Goal: Task Accomplishment & Management: Manage account settings

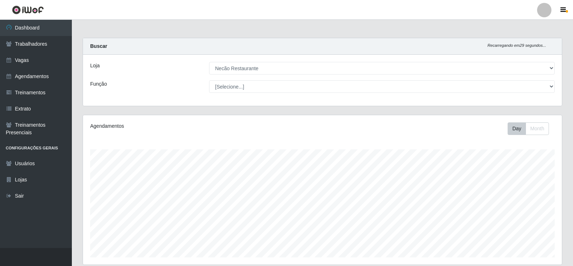
select select "334"
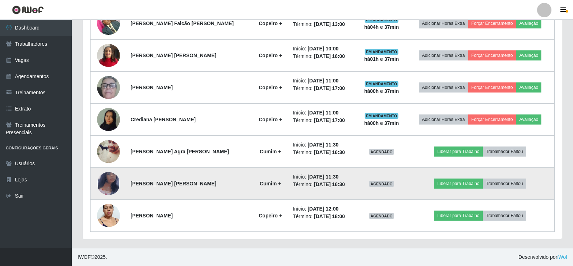
scroll to position [149, 479]
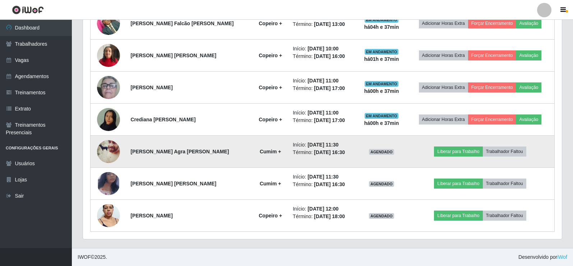
click at [109, 150] on img at bounding box center [108, 151] width 23 height 29
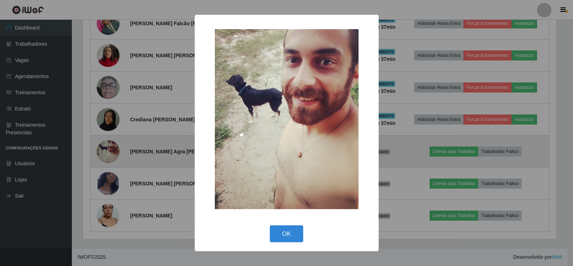
scroll to position [149, 475]
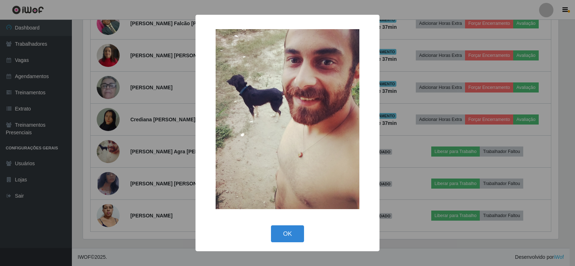
click at [418, 133] on div "× OK Cancel" at bounding box center [287, 133] width 575 height 266
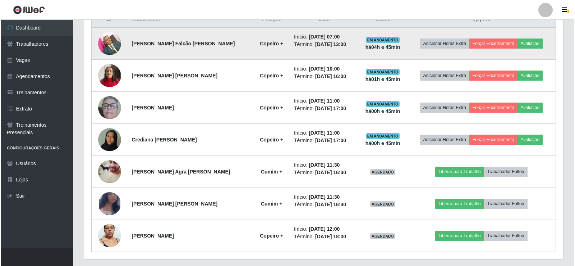
scroll to position [308, 0]
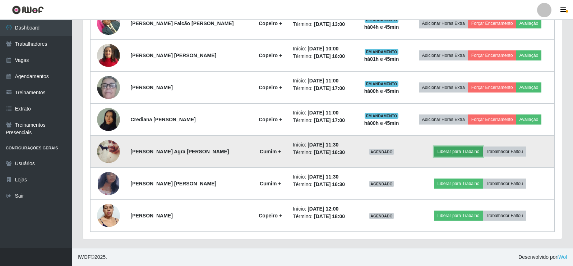
click at [451, 154] on button "Liberar para Trabalho" at bounding box center [458, 151] width 49 height 10
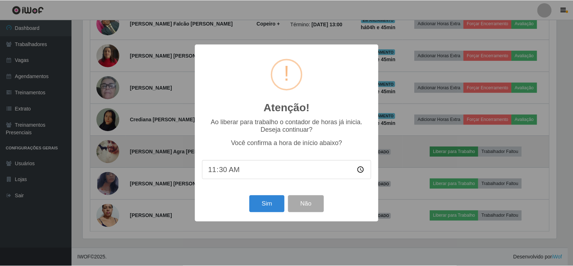
scroll to position [149, 475]
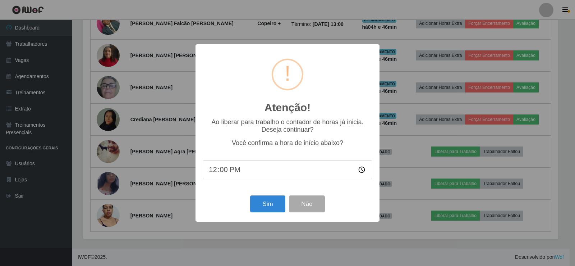
click at [211, 173] on input "12:00" at bounding box center [288, 169] width 170 height 19
type input "11:50"
click at [264, 205] on button "Sim" at bounding box center [267, 203] width 35 height 17
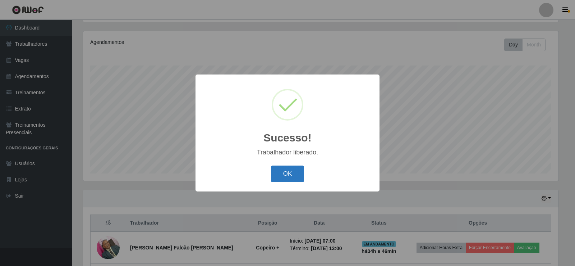
click at [281, 175] on button "OK" at bounding box center [287, 173] width 33 height 17
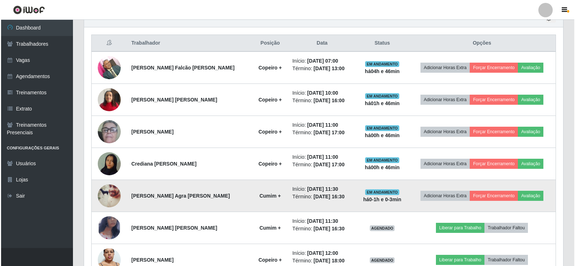
scroll to position [308, 0]
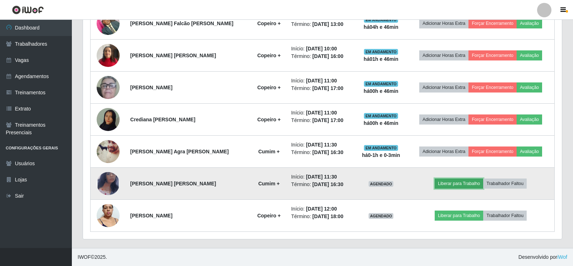
click at [449, 184] on button "Liberar para Trabalho" at bounding box center [459, 183] width 49 height 10
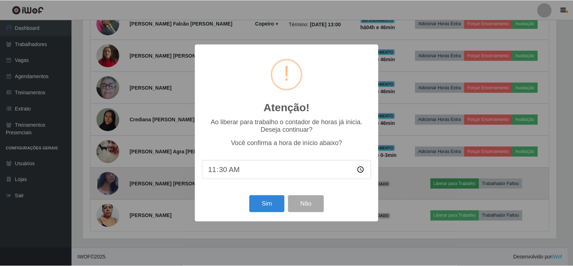
scroll to position [149, 475]
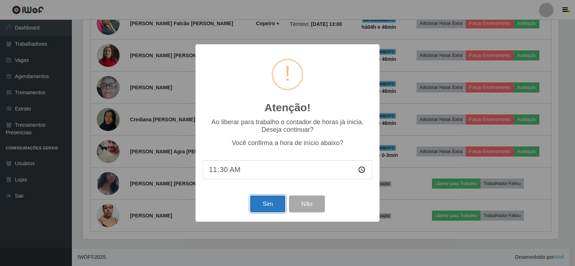
click at [270, 202] on button "Sim" at bounding box center [267, 203] width 35 height 17
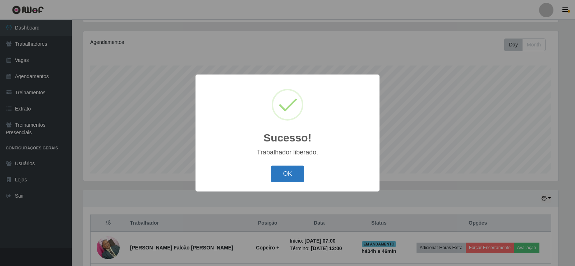
click at [293, 171] on button "OK" at bounding box center [287, 173] width 33 height 17
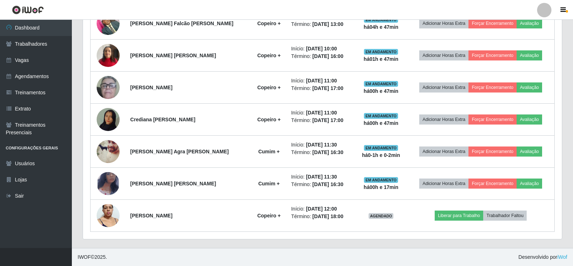
scroll to position [200, 0]
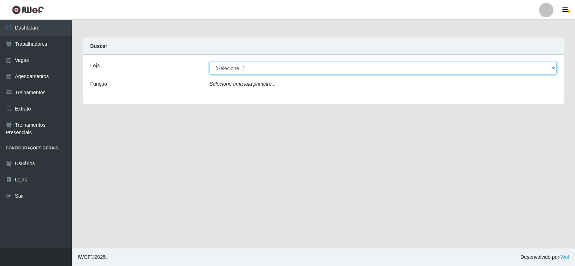
click at [269, 67] on select "[Selecione...] Necão Restaurante" at bounding box center [382, 68] width 347 height 13
select select "334"
click at [209, 62] on select "[Selecione...] Necão Restaurante" at bounding box center [382, 68] width 347 height 13
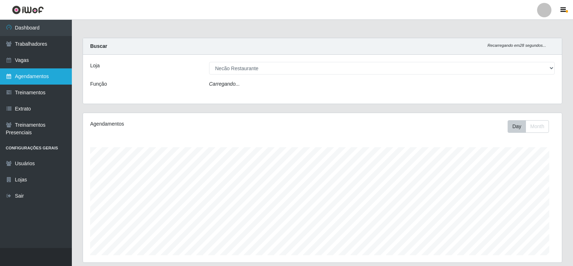
click at [46, 75] on link "Agendamentos" at bounding box center [36, 76] width 72 height 16
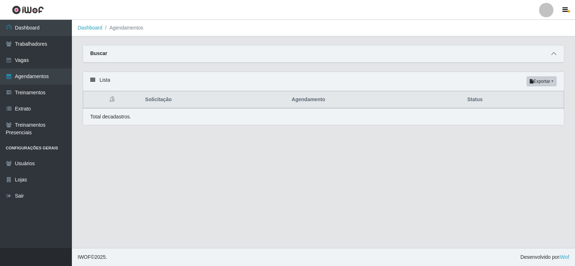
click at [554, 56] on icon at bounding box center [553, 53] width 5 height 5
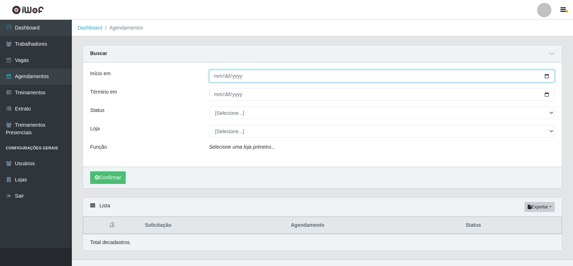
click at [546, 78] on input "Início em" at bounding box center [382, 76] width 346 height 13
type input "2025-09-28"
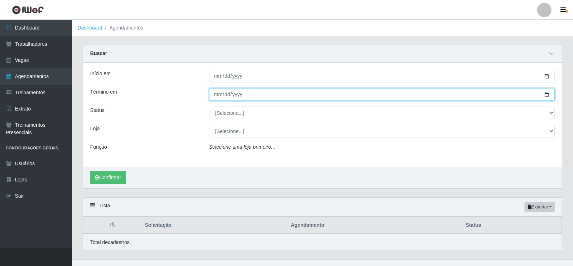
click at [548, 96] on input "Término em" at bounding box center [382, 94] width 346 height 13
type input "2025-09-28"
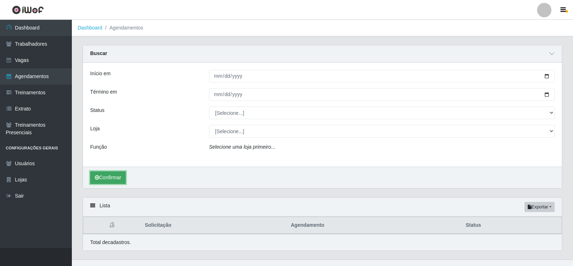
click at [114, 176] on button "Confirmar" at bounding box center [108, 177] width 36 height 13
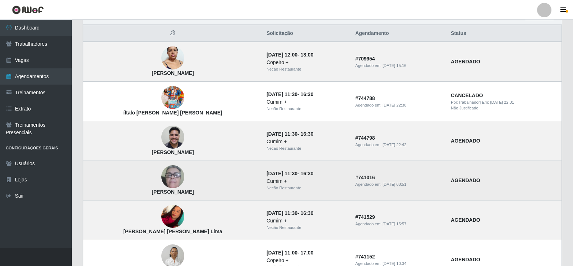
scroll to position [227, 0]
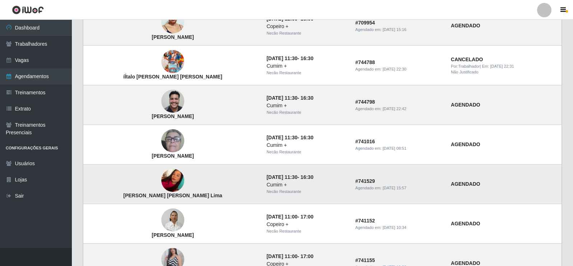
click at [161, 184] on img at bounding box center [172, 180] width 23 height 31
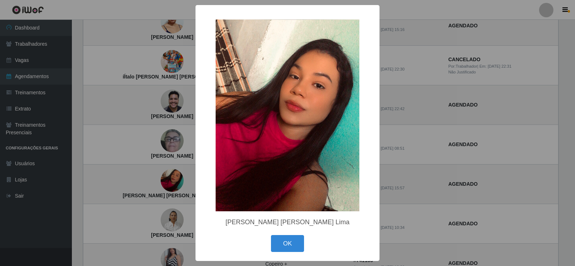
click at [423, 138] on div "× Beatriz Da Silva Braga Lima OK Cancel" at bounding box center [287, 133] width 575 height 266
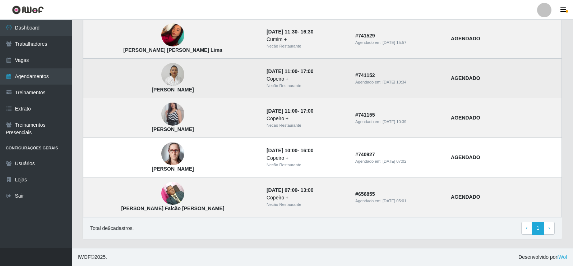
scroll to position [301, 0]
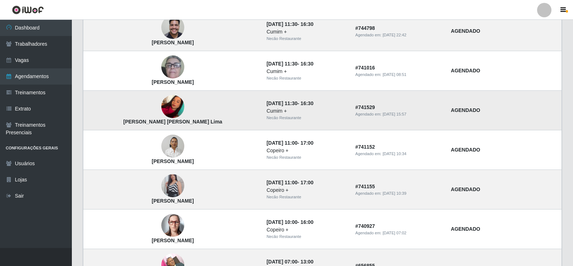
click at [161, 110] on img at bounding box center [172, 106] width 23 height 31
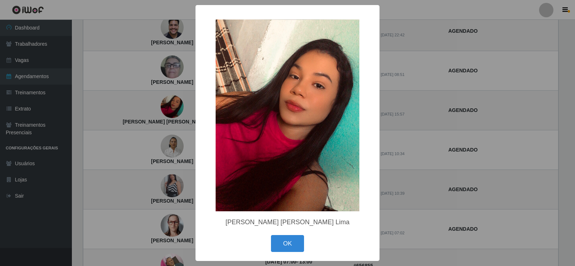
click at [462, 120] on div "× Beatriz Da Silva Braga Lima OK Cancel" at bounding box center [287, 133] width 575 height 266
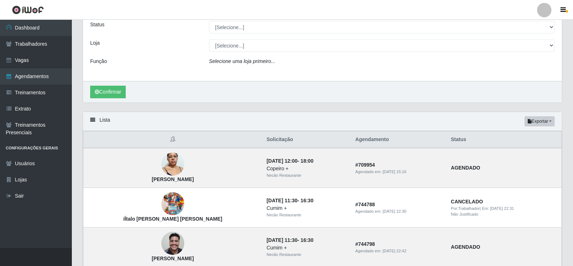
scroll to position [0, 0]
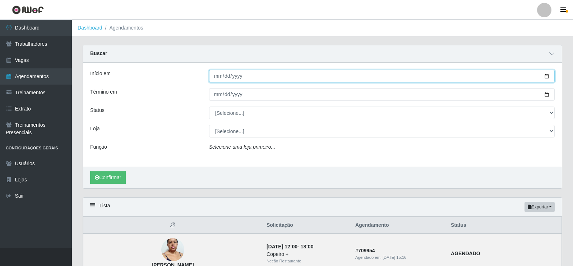
click at [547, 77] on input "2025-09-28" at bounding box center [382, 76] width 346 height 13
type input "2025-09-21"
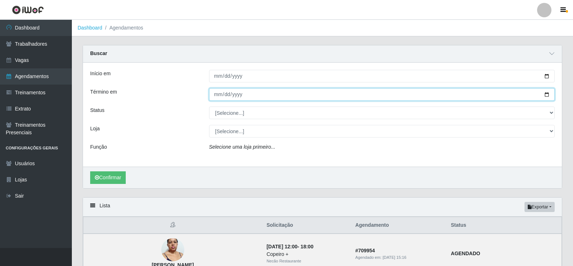
click at [545, 96] on input "2025-09-28" at bounding box center [382, 94] width 346 height 13
type input "2025-09-21"
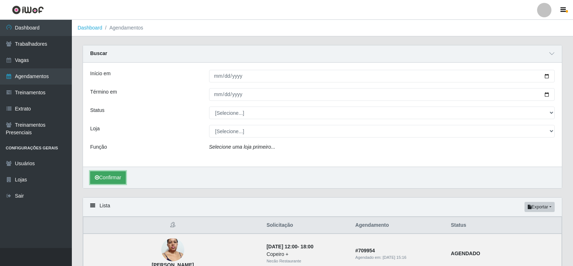
click at [116, 177] on button "Confirmar" at bounding box center [108, 177] width 36 height 13
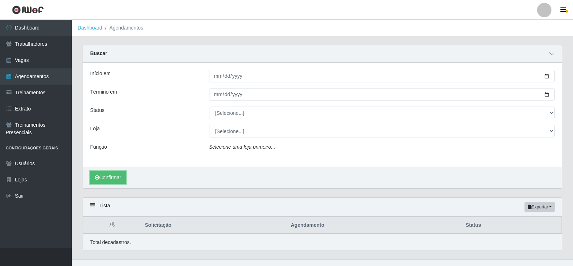
scroll to position [12, 0]
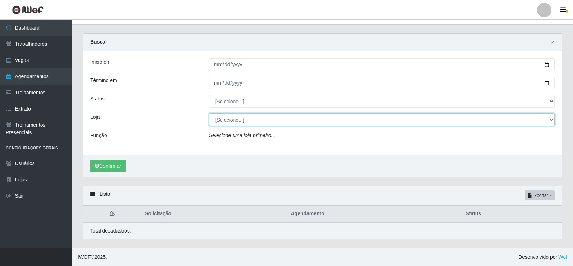
click at [280, 121] on select "[Selecione...] Necão Restaurante" at bounding box center [382, 119] width 346 height 13
select select "334"
click at [209, 113] on select "[Selecione...] Necão Restaurante" at bounding box center [382, 119] width 346 height 13
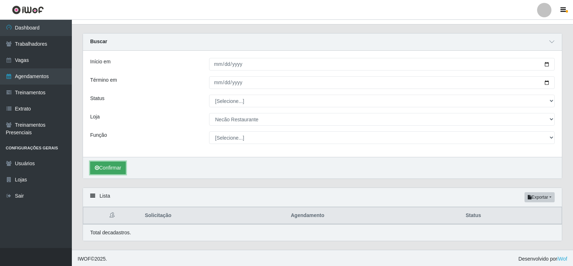
click at [116, 165] on button "Confirmar" at bounding box center [108, 167] width 36 height 13
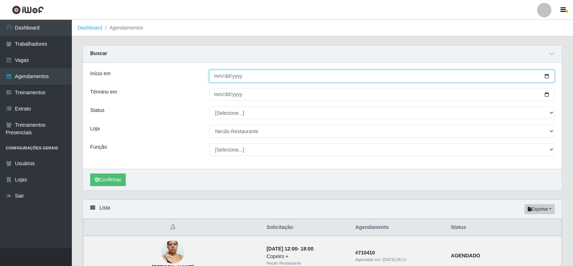
click at [544, 75] on input "2025-09-21" at bounding box center [382, 76] width 346 height 13
type input "2025-09-28"
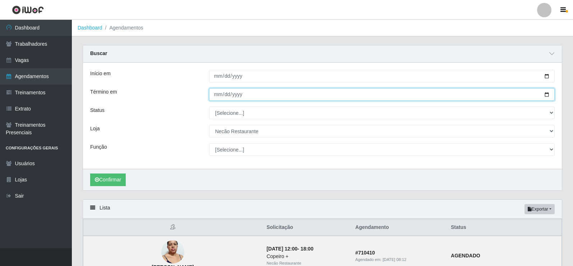
click at [546, 95] on input "2025-09-21" at bounding box center [382, 94] width 346 height 13
type input "2025-09-28"
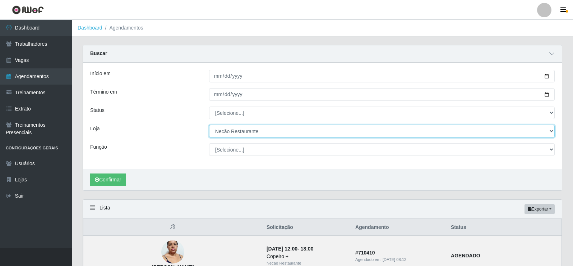
click at [234, 128] on select "[Selecione...] Necão Restaurante" at bounding box center [382, 131] width 346 height 13
click at [235, 128] on select "[Selecione...] Necão Restaurante" at bounding box center [382, 131] width 346 height 13
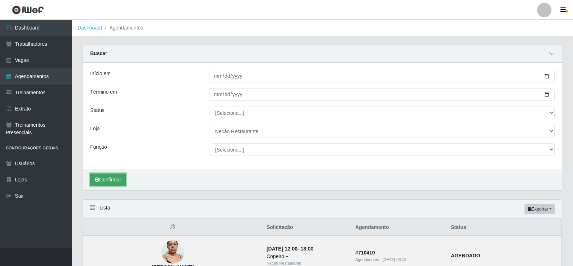
click at [101, 182] on button "Confirmar" at bounding box center [108, 179] width 36 height 13
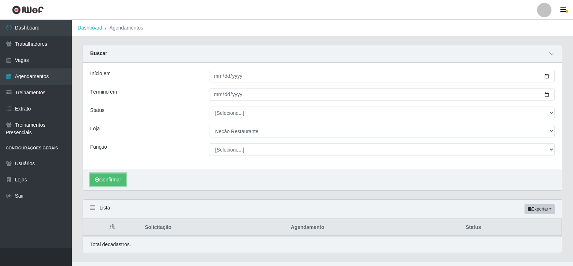
scroll to position [14, 0]
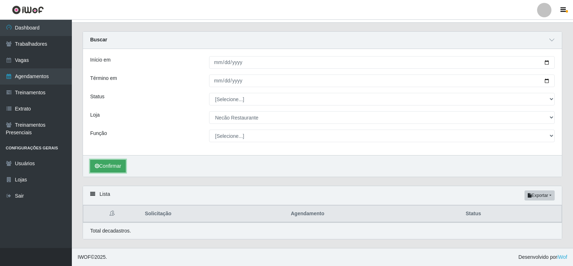
click at [109, 169] on button "Confirmar" at bounding box center [108, 166] width 36 height 13
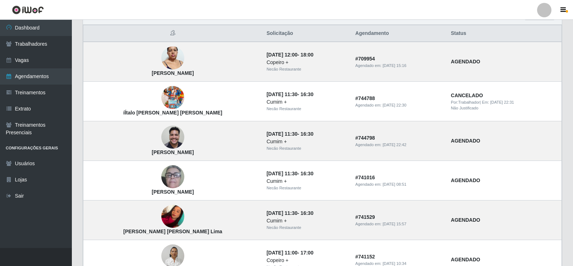
scroll to position [266, 0]
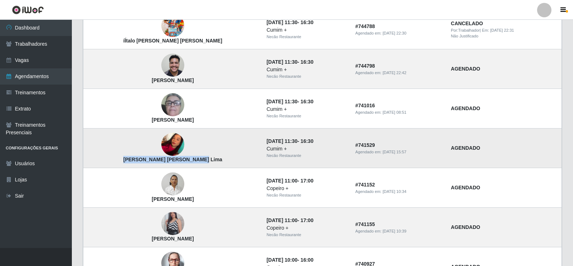
drag, startPoint x: 199, startPoint y: 158, endPoint x: 117, endPoint y: 161, distance: 82.3
click at [117, 161] on td "[PERSON_NAME]" at bounding box center [172, 148] width 179 height 40
copy strong "[PERSON_NAME]"
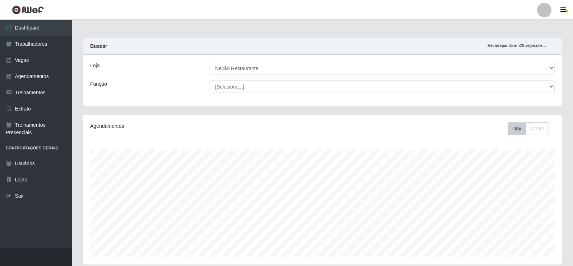
select select "334"
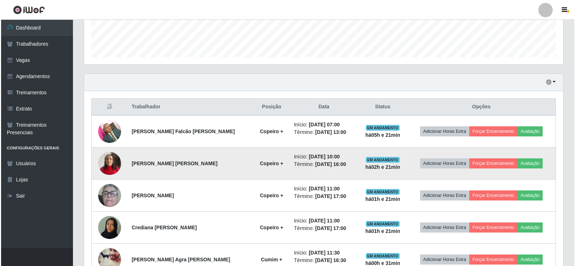
scroll to position [308, 0]
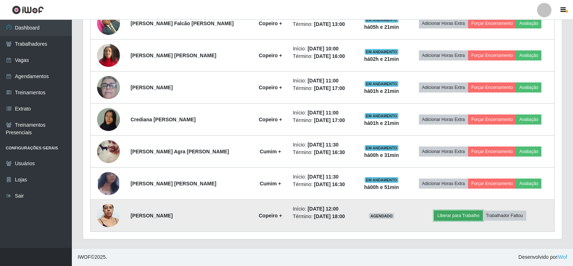
click at [467, 217] on button "Liberar para Trabalho" at bounding box center [458, 215] width 49 height 10
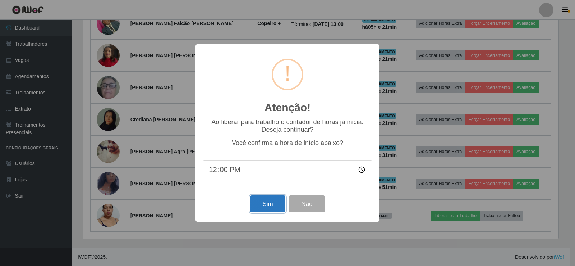
click at [259, 210] on button "Sim" at bounding box center [267, 203] width 35 height 17
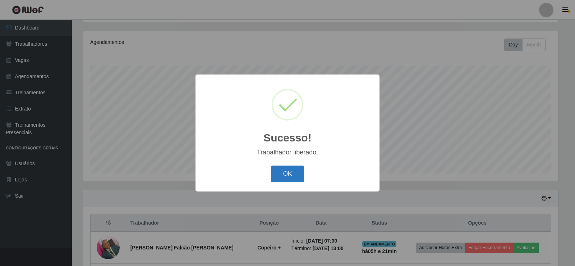
click at [285, 177] on button "OK" at bounding box center [287, 173] width 33 height 17
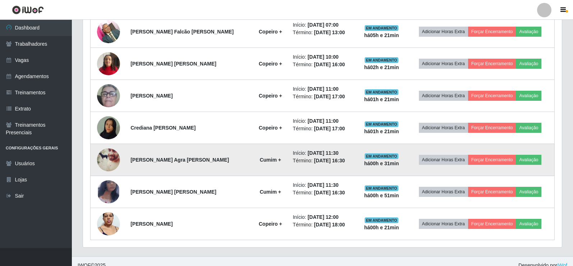
scroll to position [308, 0]
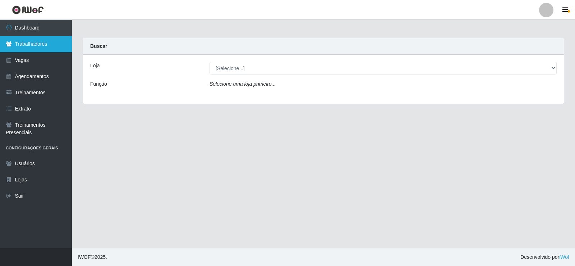
click at [41, 49] on link "Trabalhadores" at bounding box center [36, 44] width 72 height 16
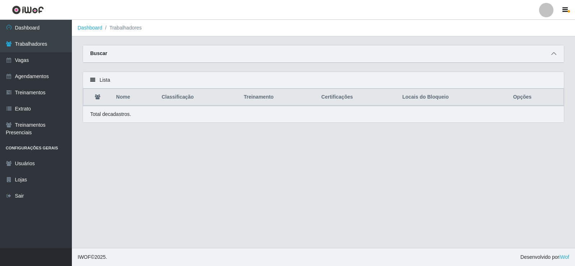
click at [555, 57] on span at bounding box center [553, 54] width 9 height 8
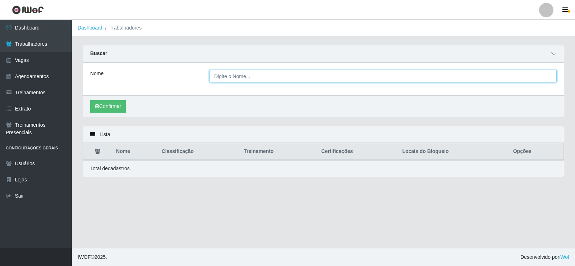
click at [398, 80] on input "Nome" at bounding box center [382, 76] width 347 height 13
paste input "[PERSON_NAME]"
type input "[PERSON_NAME]"
click at [90, 100] on button "Confirmar" at bounding box center [108, 106] width 36 height 13
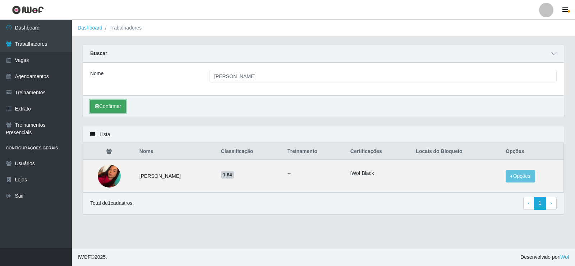
click at [117, 107] on button "Confirmar" at bounding box center [108, 106] width 36 height 13
click at [525, 178] on button "Opções" at bounding box center [520, 176] width 29 height 13
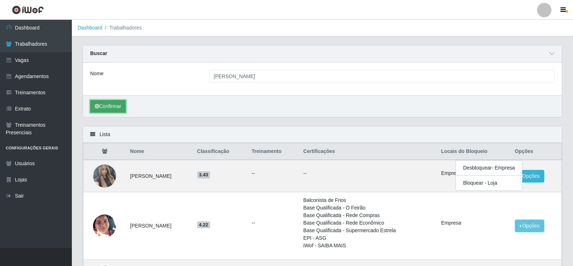
click at [109, 110] on button "Confirmar" at bounding box center [108, 106] width 36 height 13
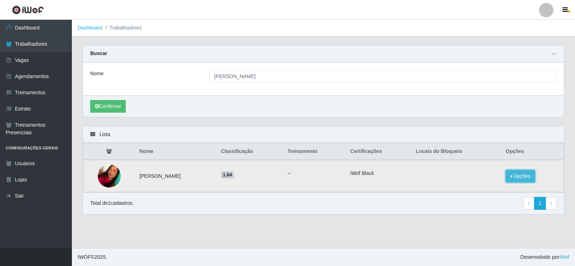
click at [516, 176] on button "Opções" at bounding box center [520, 176] width 29 height 13
click at [477, 172] on button "Bloquear - Empresa" at bounding box center [476, 167] width 58 height 15
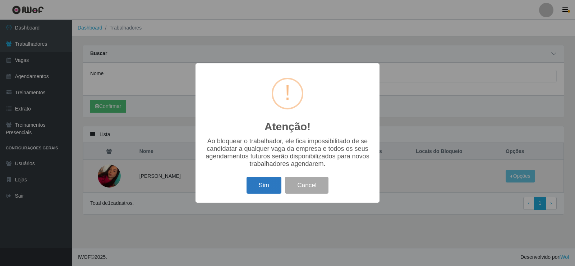
click at [267, 188] on button "Sim" at bounding box center [263, 184] width 35 height 17
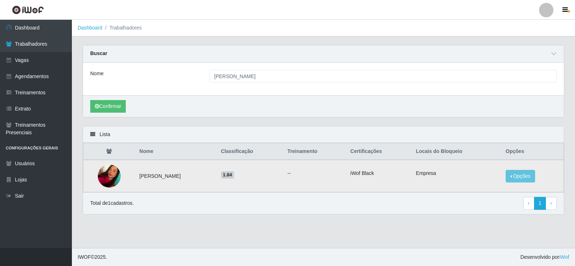
click at [101, 174] on img at bounding box center [109, 175] width 23 height 31
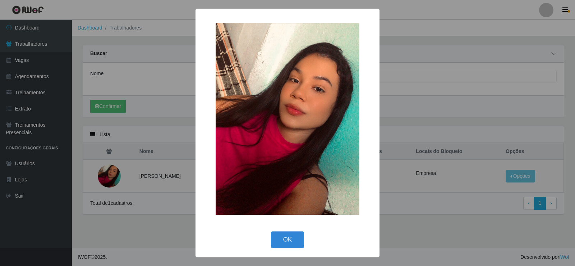
click at [469, 123] on div "× OK Cancel" at bounding box center [287, 133] width 575 height 266
